Goal: Navigation & Orientation: Find specific page/section

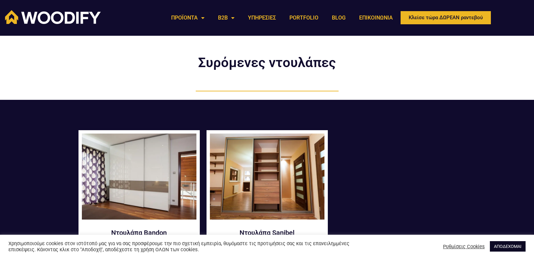
click at [507, 249] on link "ΑΠΟΔΕΧΟΜΑΙ" at bounding box center [508, 246] width 36 height 10
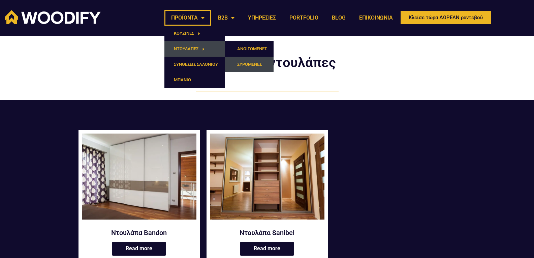
click at [244, 64] on link "ΣΥΡΟΜΕΝΕΣ" at bounding box center [249, 64] width 49 height 15
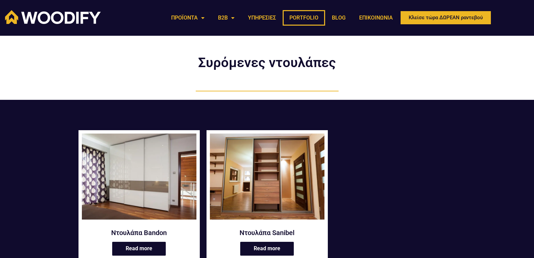
click at [310, 15] on link "PORTFOLIO" at bounding box center [304, 17] width 42 height 15
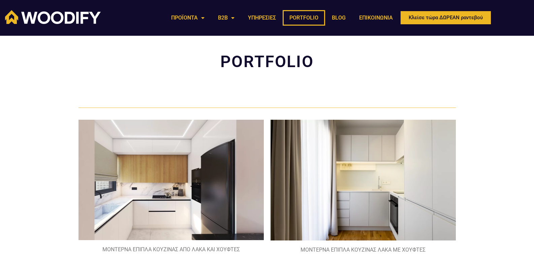
click at [517, 120] on section "ΜΟΝΤΕΡΝΑ ΕΠΙΠΛΑ ΚΟΥΖΙΝΑΣ ΑΠΟ ΛΑΚΑ ΚΑΙ ΧΟΥΦΤΕΣ ΜΟΝΤΕΡΝΑ ΕΠΙΠΛΑ ΚΟΥΖΙΝΑΣ ΛΑΚΑ ΜΕ …" at bounding box center [267, 189] width 534 height 146
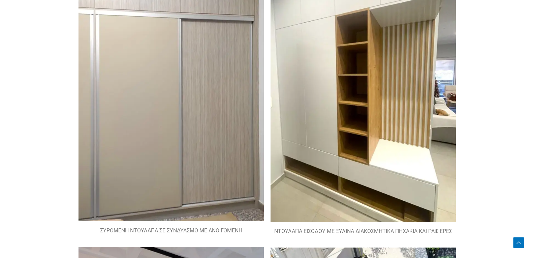
scroll to position [1116, 0]
